Goal: Transaction & Acquisition: Purchase product/service

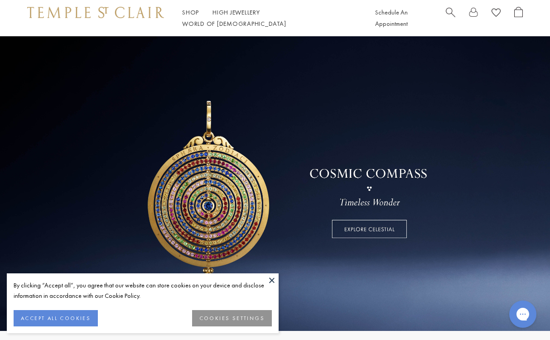
click at [272, 277] on button at bounding box center [272, 280] width 14 height 14
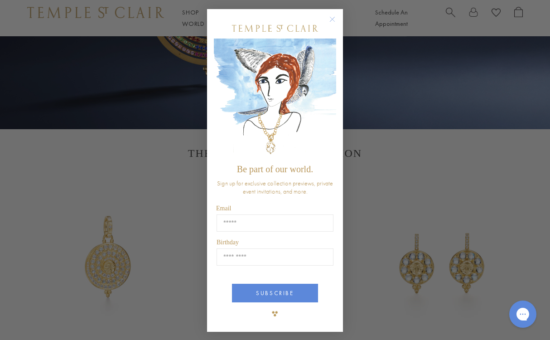
scroll to position [203, 0]
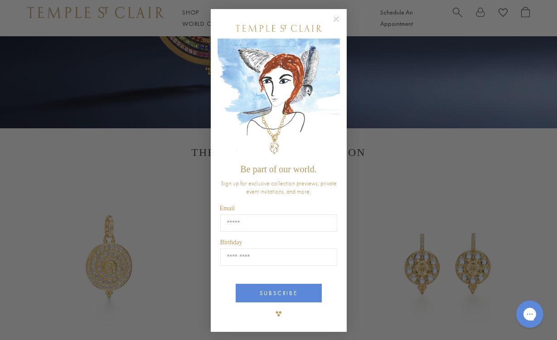
click at [336, 16] on circle "Close dialog" at bounding box center [335, 19] width 11 height 11
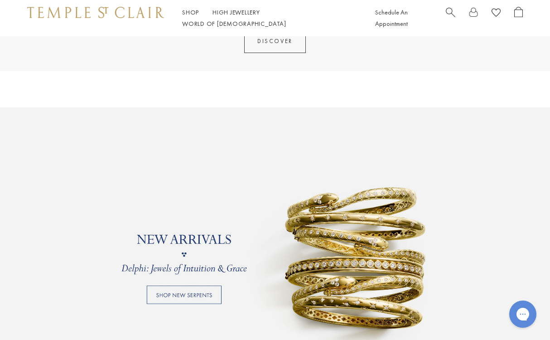
scroll to position [557, 0]
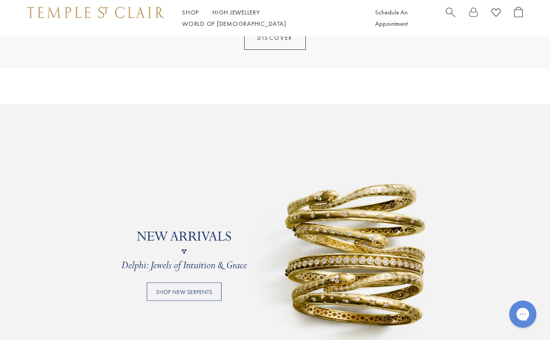
click at [200, 288] on link at bounding box center [275, 251] width 550 height 295
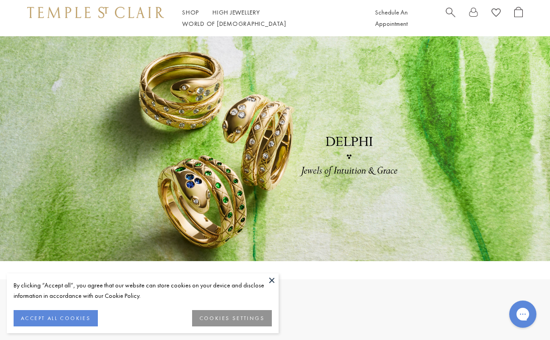
scroll to position [2, 0]
click at [82, 316] on button "ACCEPT ALL COOKIES" at bounding box center [56, 318] width 84 height 16
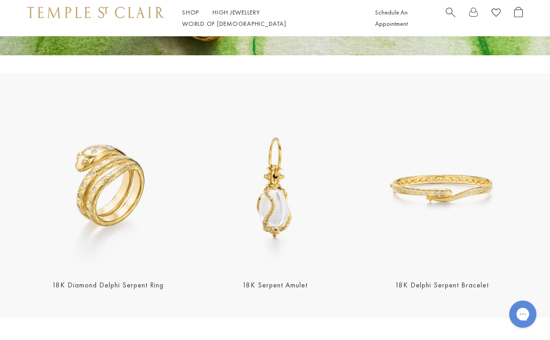
scroll to position [210, 0]
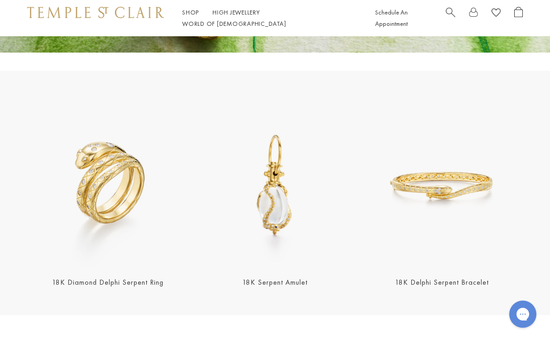
click at [126, 163] on img at bounding box center [108, 186] width 162 height 162
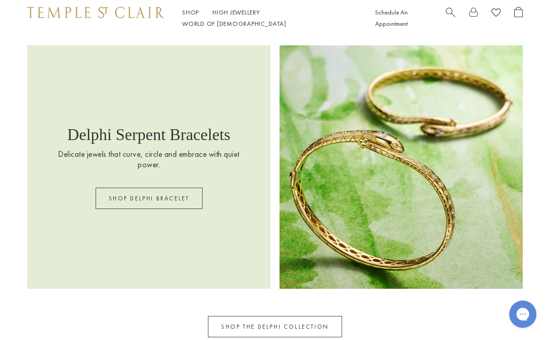
scroll to position [1026, 0]
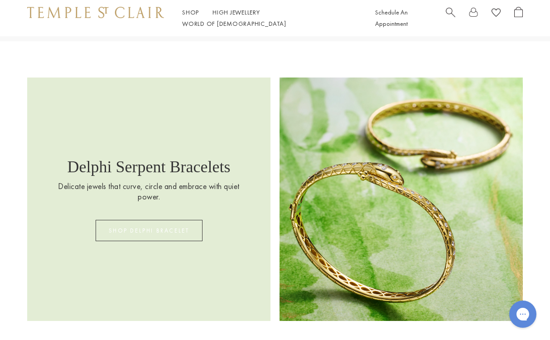
click at [164, 224] on link "SHOP DELPHI BRACELET" at bounding box center [149, 230] width 107 height 21
